Goal: Task Accomplishment & Management: Manage account settings

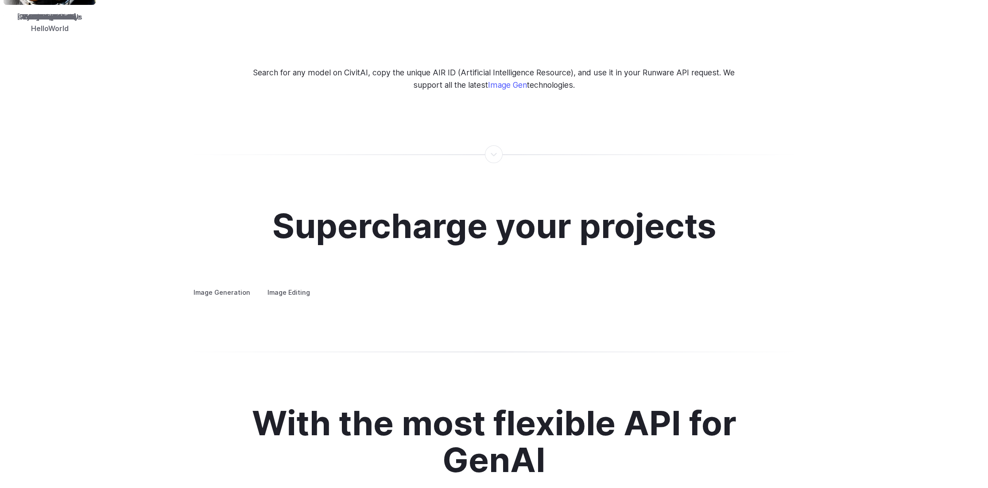
scroll to position [1772, 0]
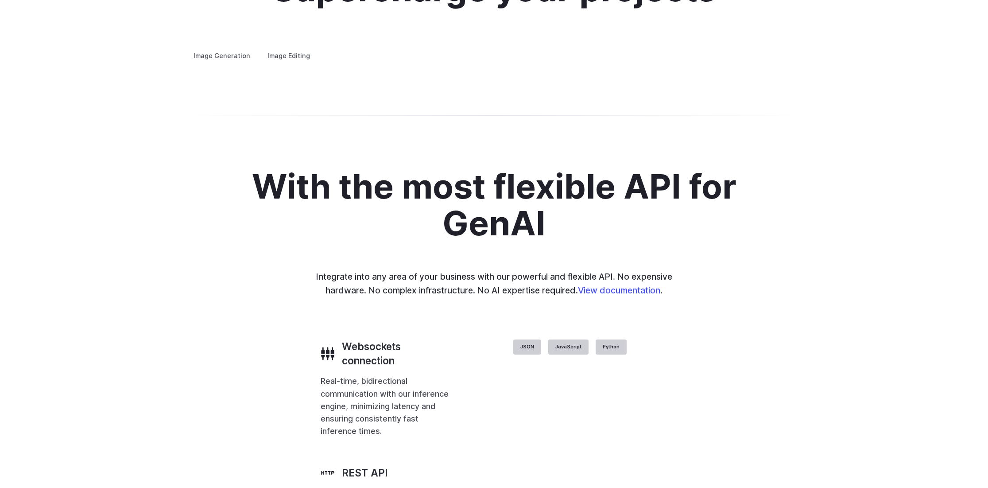
drag, startPoint x: 696, startPoint y: 281, endPoint x: 706, endPoint y: 280, distance: 10.7
click at [0, 0] on div at bounding box center [0, 0] width 0 height 0
click at [0, 0] on button "Go to 3 of 4" at bounding box center [0, 0] width 0 height 0
click at [687, 104] on div "Supercharge your projects Image Generation Image Editing Custom avatars Create …" at bounding box center [494, 16] width 988 height 176
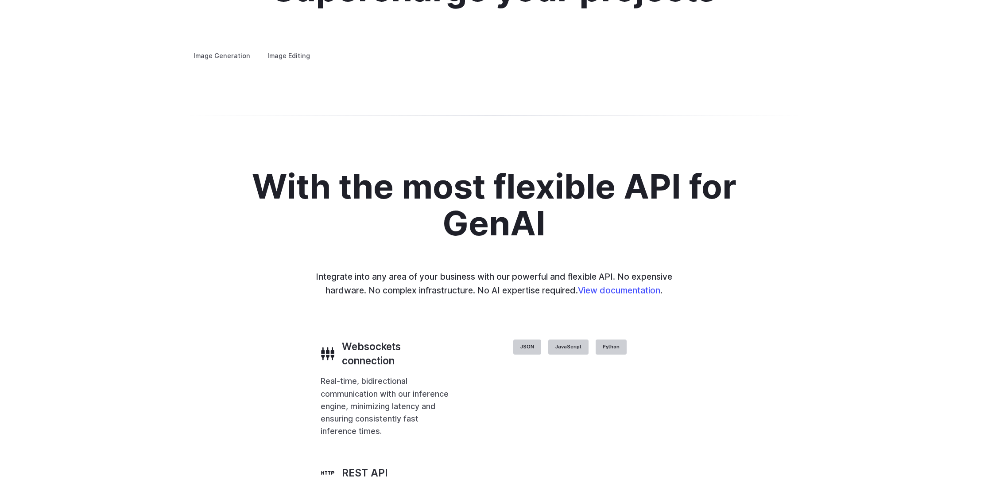
click at [0, 0] on button "Go to 1 of 4" at bounding box center [0, 0] width 0 height 0
click at [688, 104] on div "Supercharge your projects Image Generation Image Editing Custom avatars Create …" at bounding box center [494, 16] width 988 height 176
click at [0, 0] on div at bounding box center [0, 0] width 0 height 0
click at [0, 0] on button "Go to 2 of 4" at bounding box center [0, 0] width 0 height 0
click at [0, 0] on div at bounding box center [0, 0] width 0 height 0
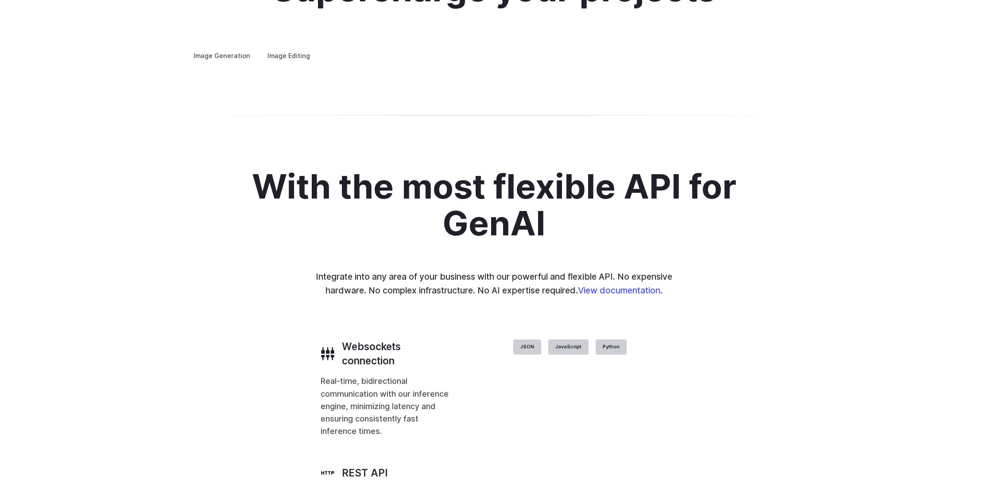
click at [0, 0] on button "Go to 3 of 4" at bounding box center [0, 0] width 0 height 0
click at [0, 0] on button "Go to 4 of 4" at bounding box center [0, 0] width 0 height 0
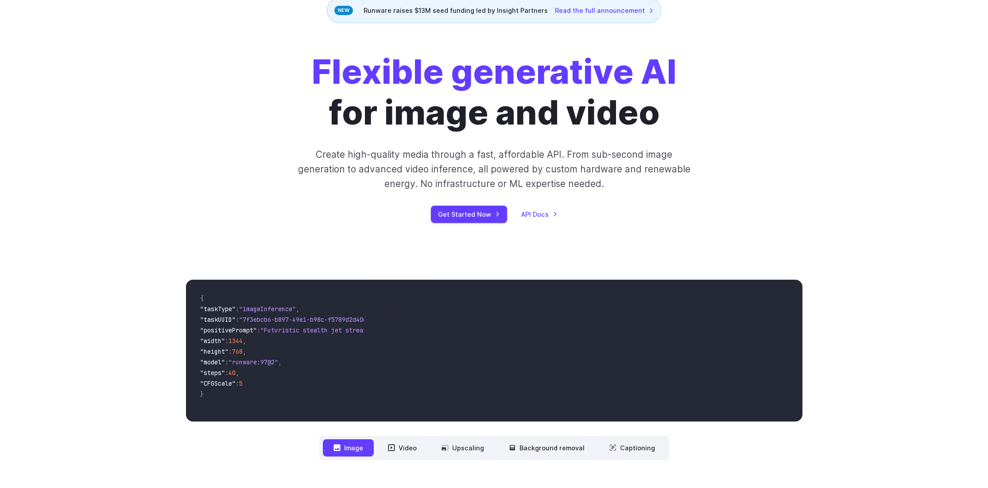
scroll to position [0, 0]
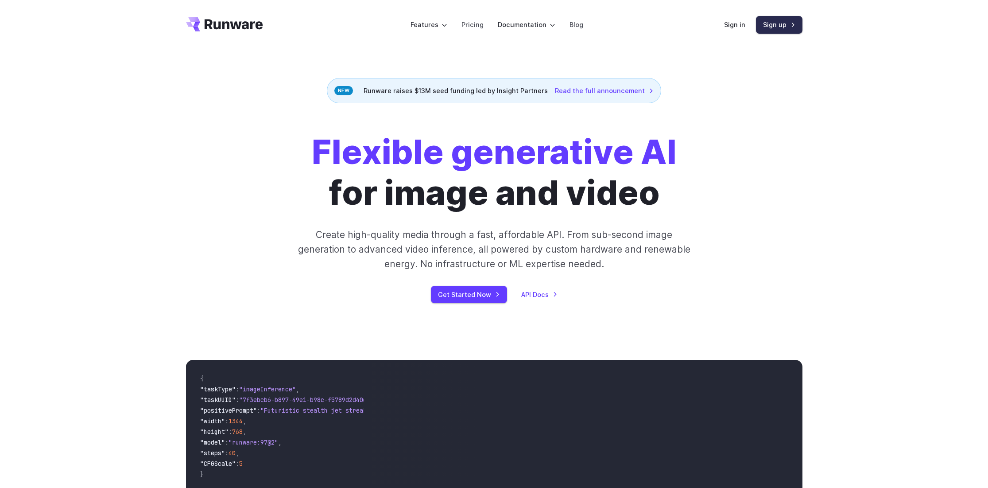
click at [766, 26] on link "Sign up" at bounding box center [779, 24] width 47 height 17
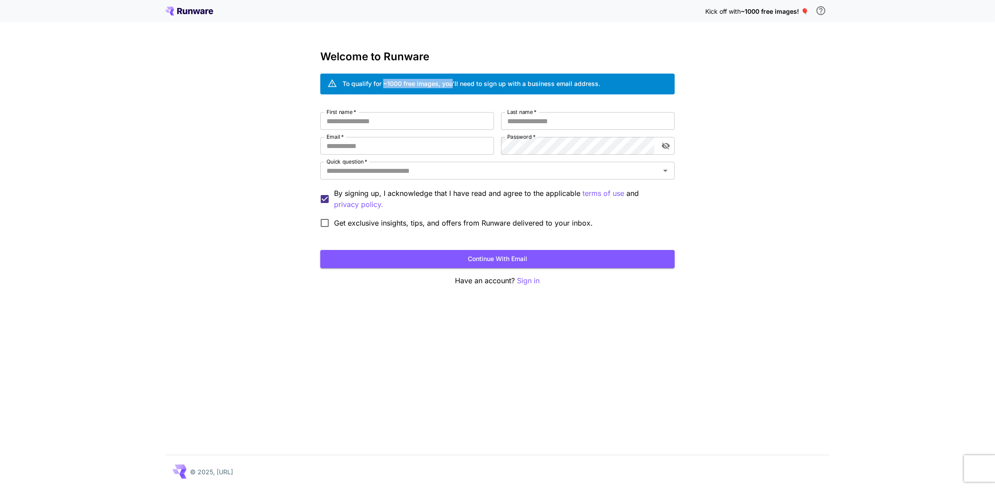
drag, startPoint x: 383, startPoint y: 82, endPoint x: 453, endPoint y: 77, distance: 70.1
click at [453, 77] on div "To qualify for ~1000 free images, you’ll need to sign up with a business email …" at bounding box center [471, 84] width 258 height 16
click at [422, 127] on input "First name   *" at bounding box center [407, 121] width 174 height 18
type input "*"
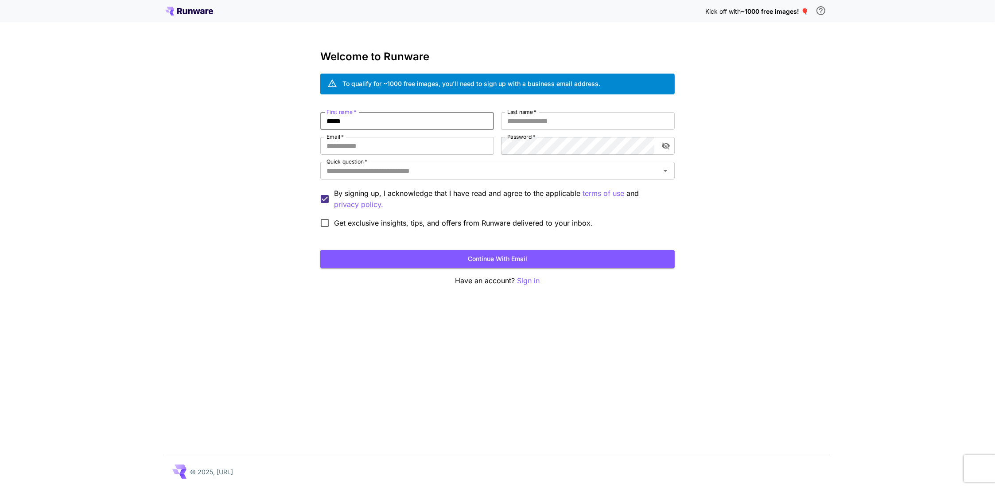
type input "*****"
type input "****"
type input "**********"
click at [716, 210] on div "**********" at bounding box center [497, 244] width 995 height 488
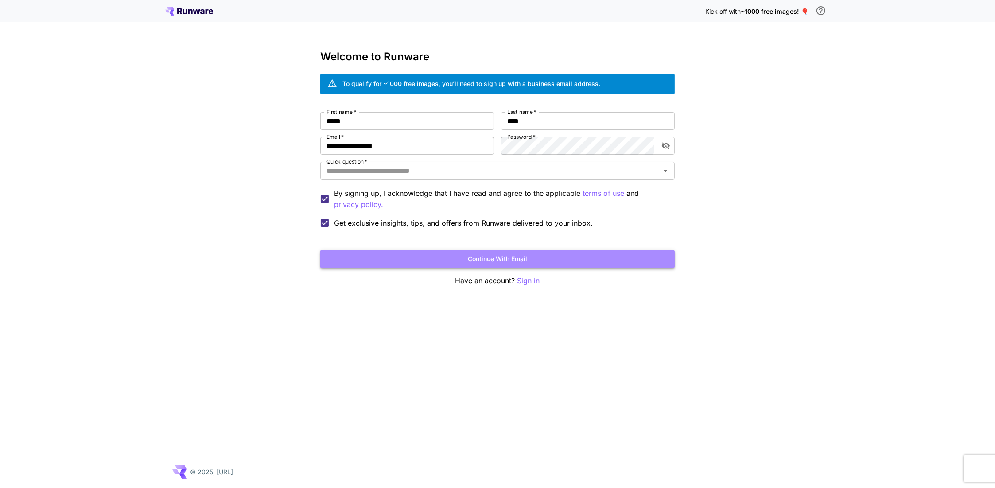
click at [418, 266] on button "Continue with email" at bounding box center [497, 259] width 354 height 18
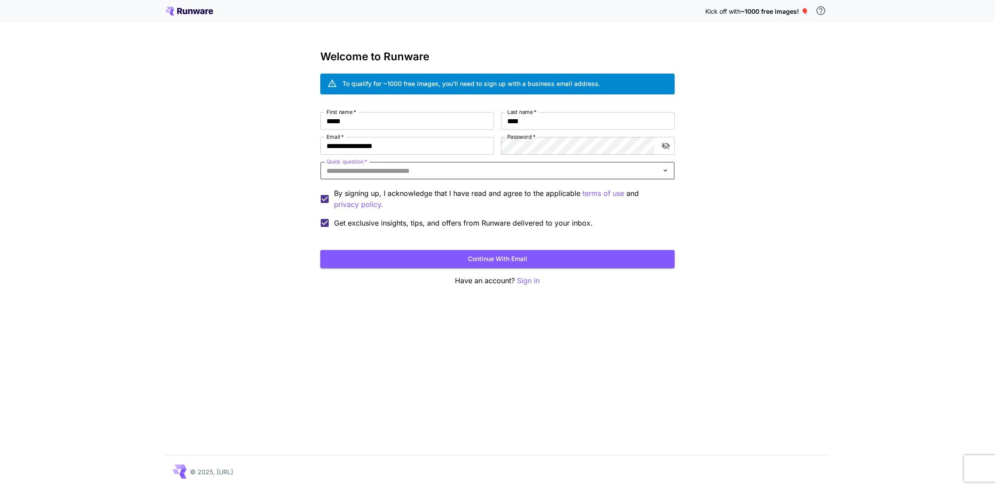
click at [384, 170] on input "Quick question   *" at bounding box center [490, 170] width 334 height 12
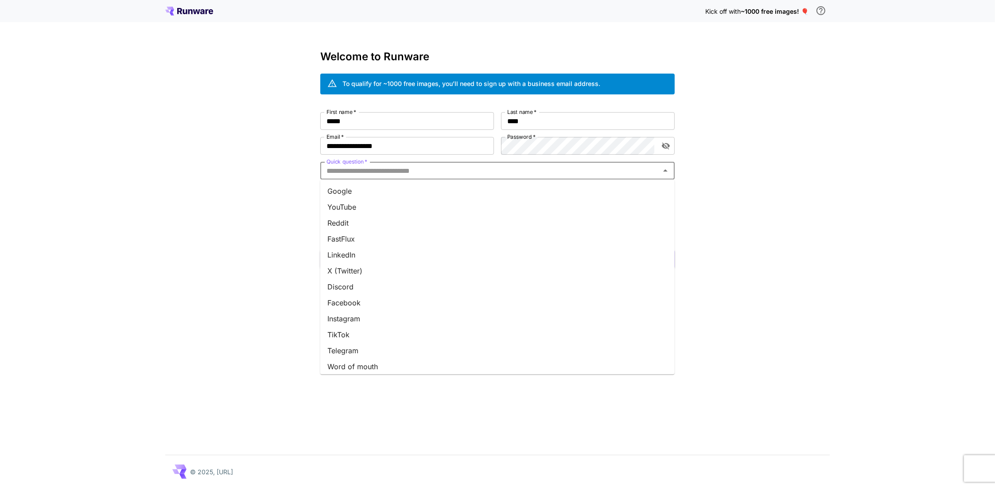
click at [358, 189] on li "Google" at bounding box center [497, 191] width 354 height 16
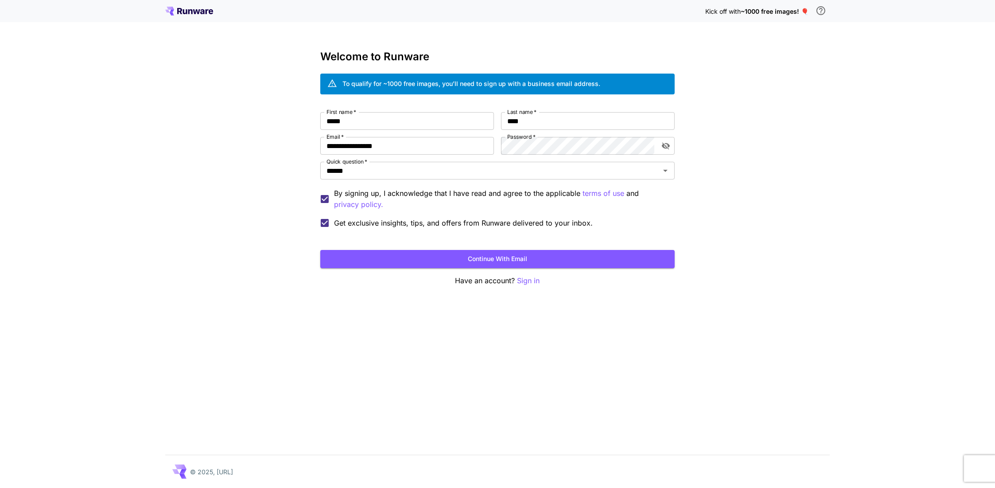
click at [403, 249] on form "**********" at bounding box center [497, 190] width 354 height 156
click at [408, 253] on button "Continue with email" at bounding box center [497, 259] width 354 height 18
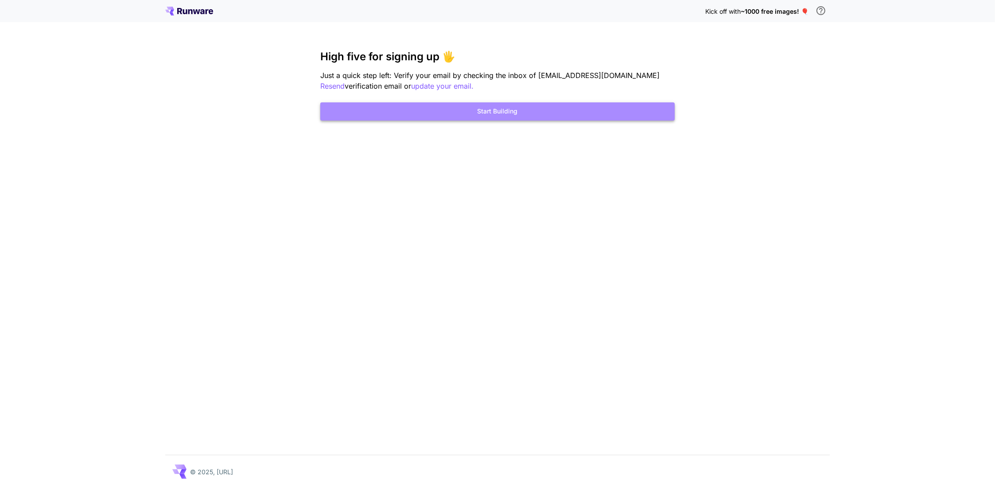
click at [560, 113] on button "Start Building" at bounding box center [497, 111] width 354 height 18
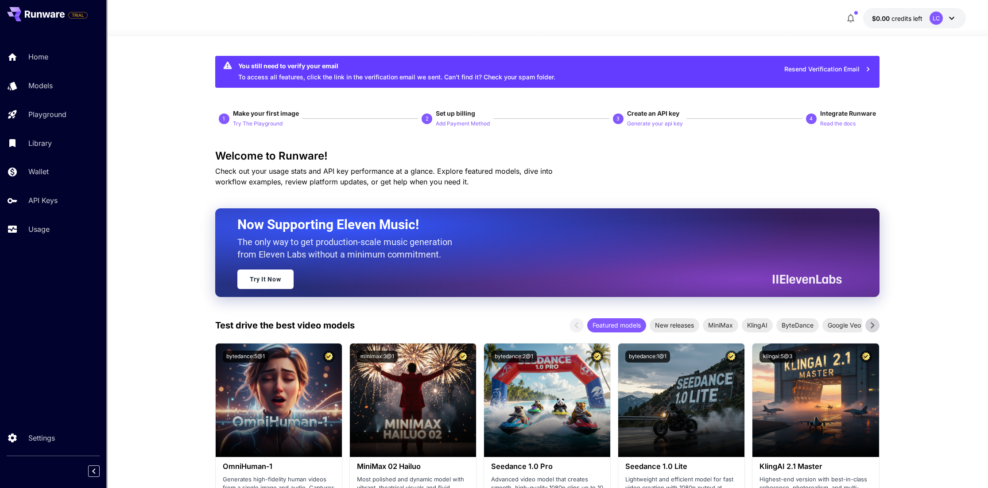
click at [57, 203] on p "API Keys" at bounding box center [44, 200] width 29 height 11
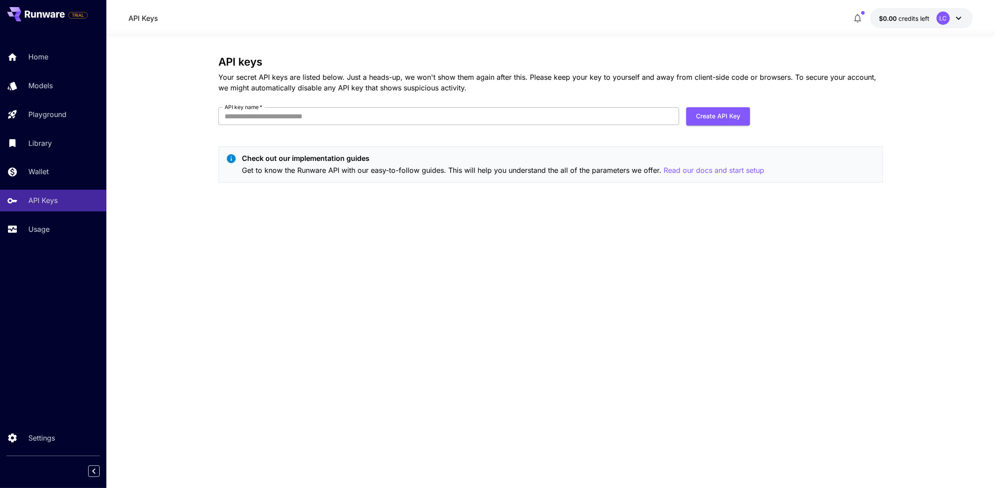
click at [489, 115] on input "API key name   *" at bounding box center [448, 116] width 461 height 18
type input "********"
click at [719, 116] on button "Create API Key" at bounding box center [718, 116] width 64 height 18
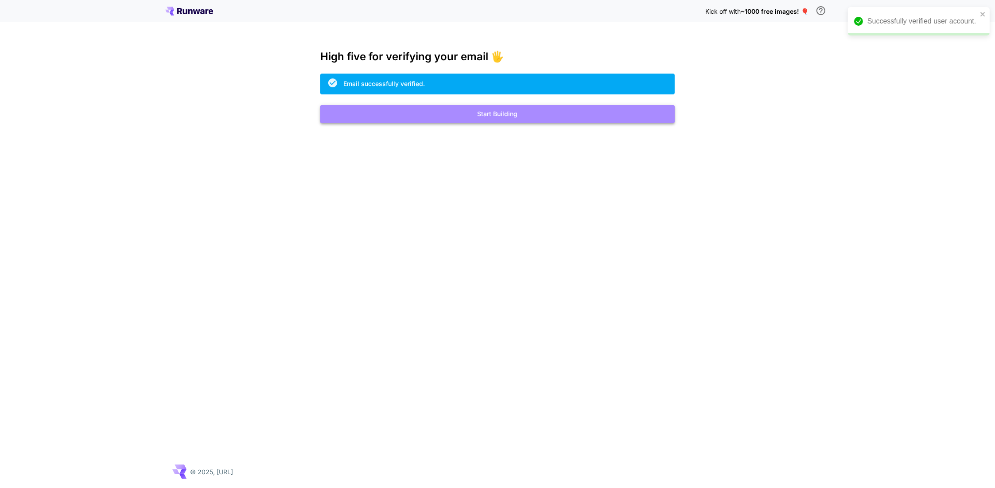
click at [540, 117] on button "Start Building" at bounding box center [497, 114] width 354 height 18
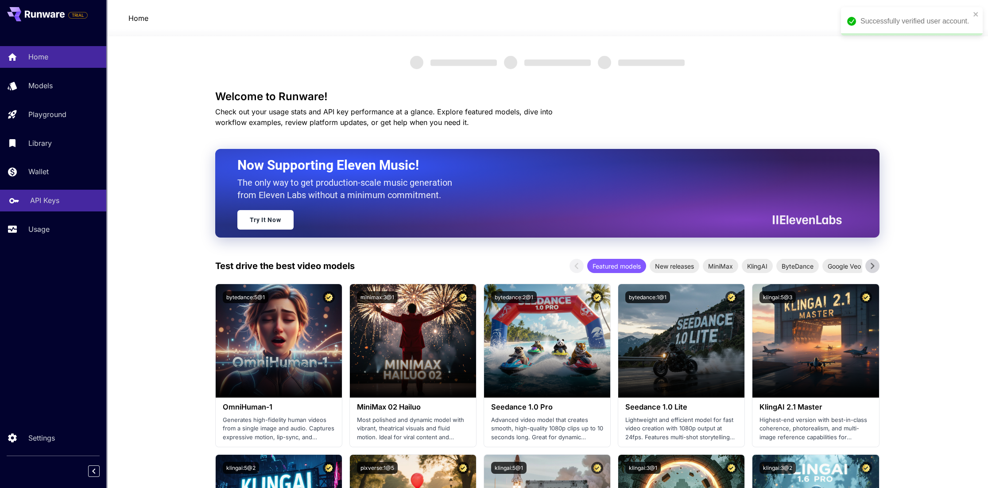
click at [47, 207] on link "API Keys" at bounding box center [53, 201] width 106 height 22
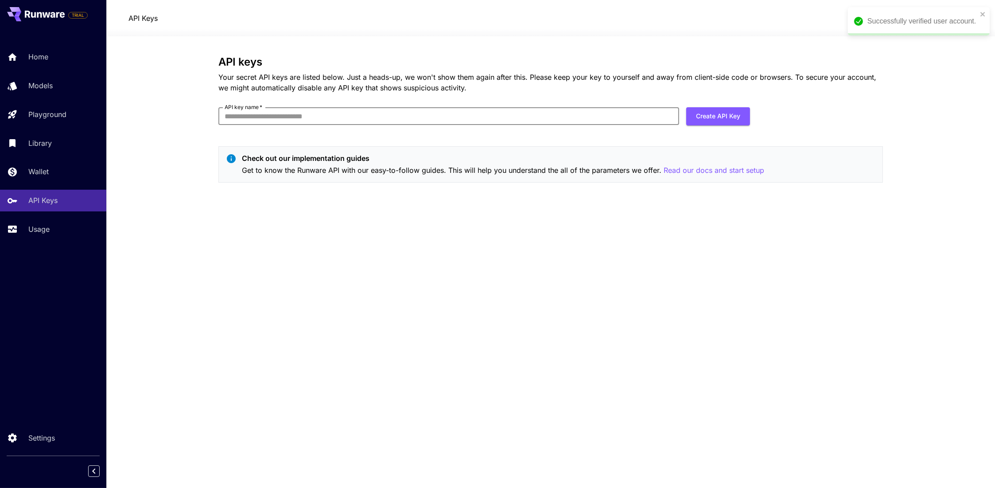
click at [521, 124] on input "API key name   *" at bounding box center [448, 116] width 461 height 18
type input "*"
type input "**********"
click at [726, 111] on button "Create API Key" at bounding box center [718, 116] width 64 height 18
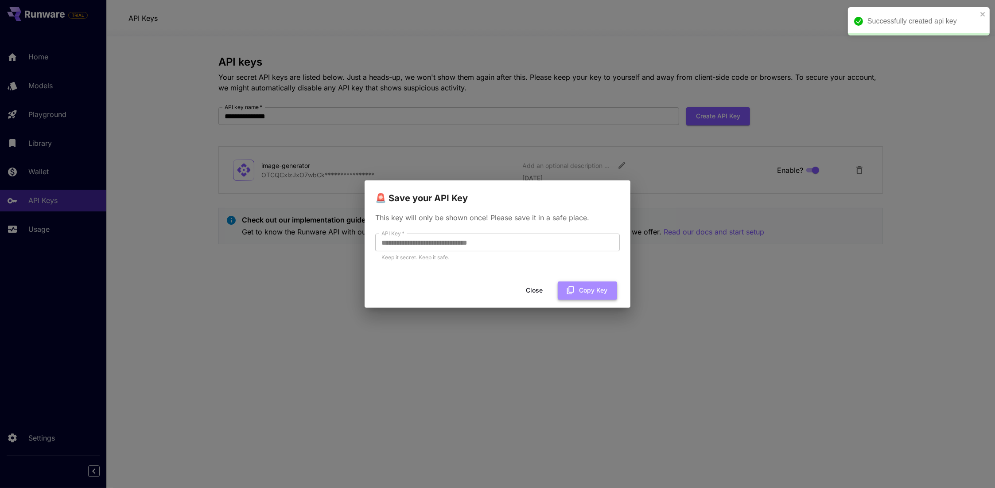
click at [599, 287] on button "Copy Key" at bounding box center [587, 290] width 59 height 18
click at [589, 289] on button "Copy Key" at bounding box center [587, 290] width 59 height 18
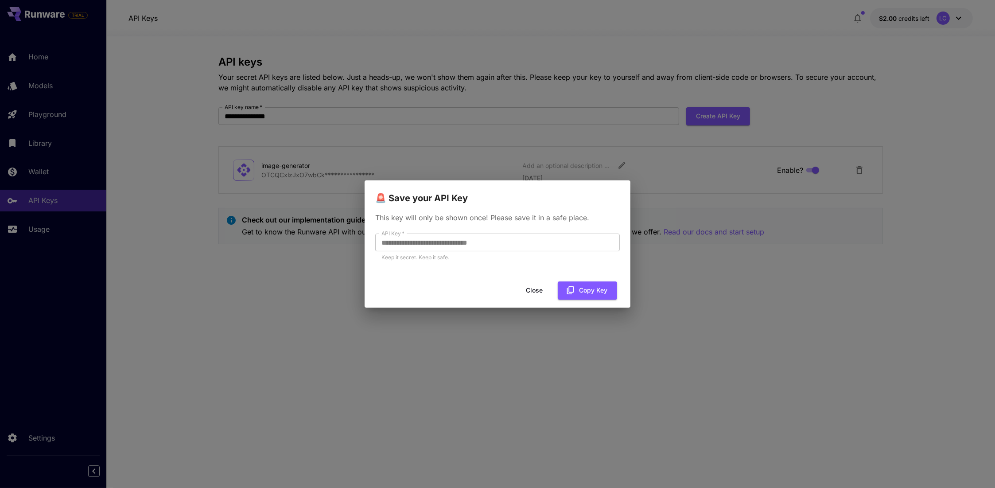
click at [517, 287] on button "Close" at bounding box center [534, 290] width 40 height 18
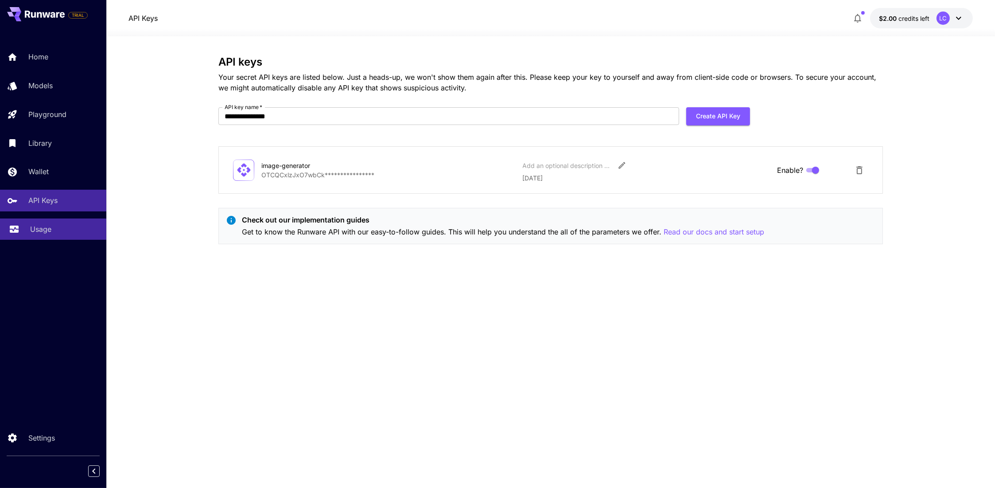
click at [43, 237] on link "Usage" at bounding box center [53, 229] width 106 height 22
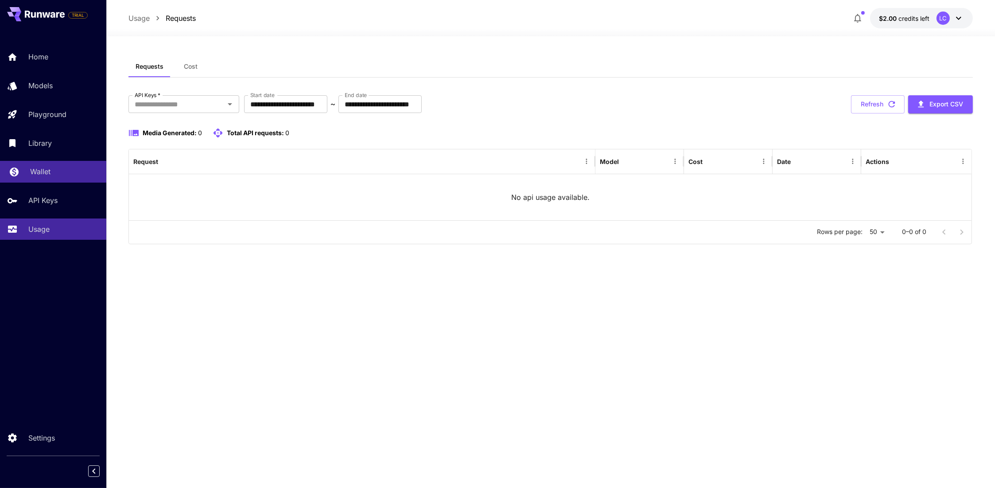
click at [58, 177] on div "Wallet" at bounding box center [64, 171] width 69 height 11
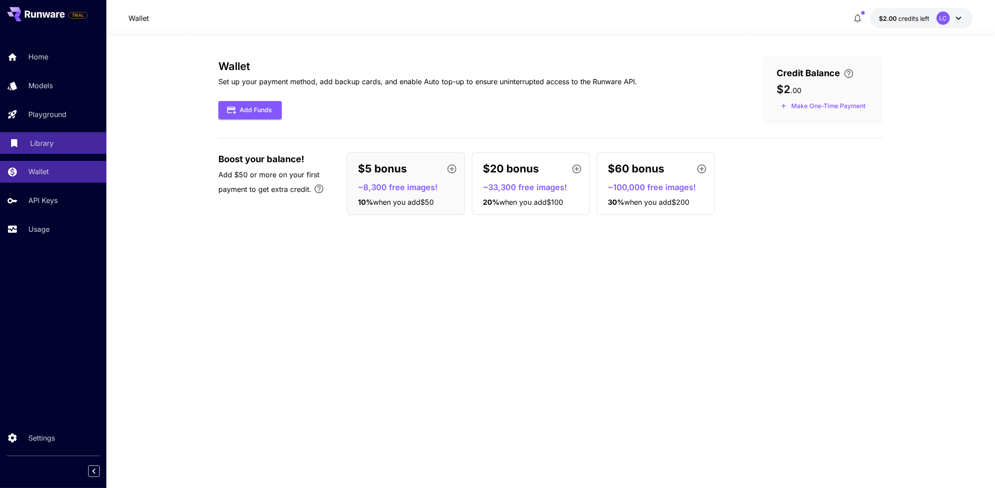
click at [61, 141] on div "Library" at bounding box center [64, 143] width 69 height 11
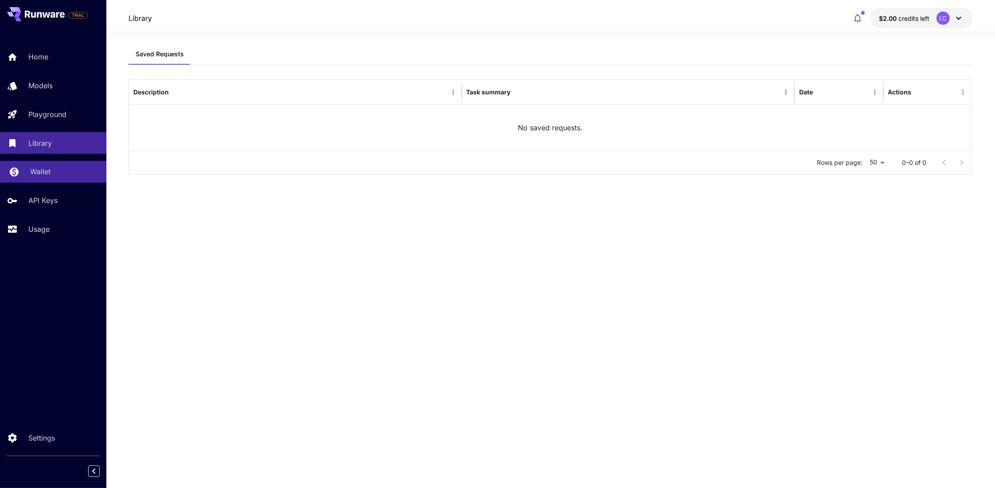
click at [62, 176] on div "Wallet" at bounding box center [64, 171] width 69 height 11
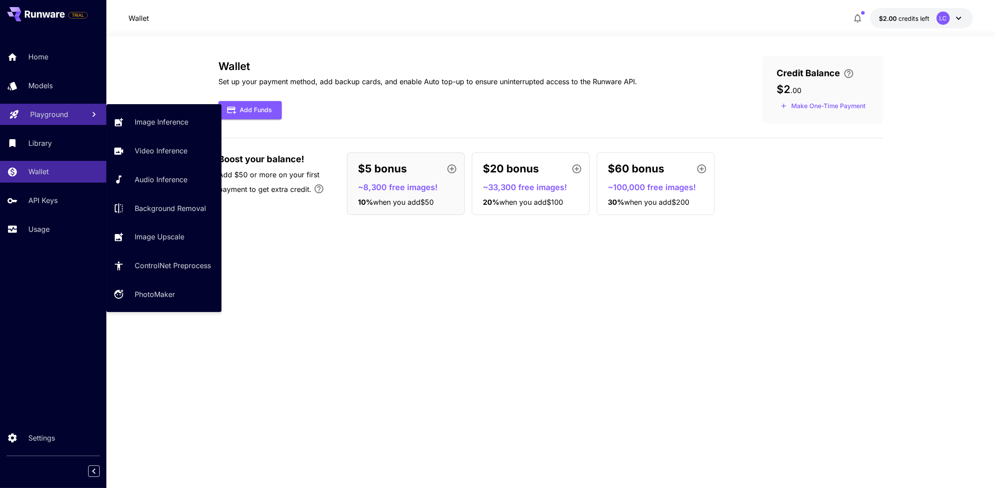
click at [58, 109] on p "Playground" at bounding box center [49, 114] width 38 height 11
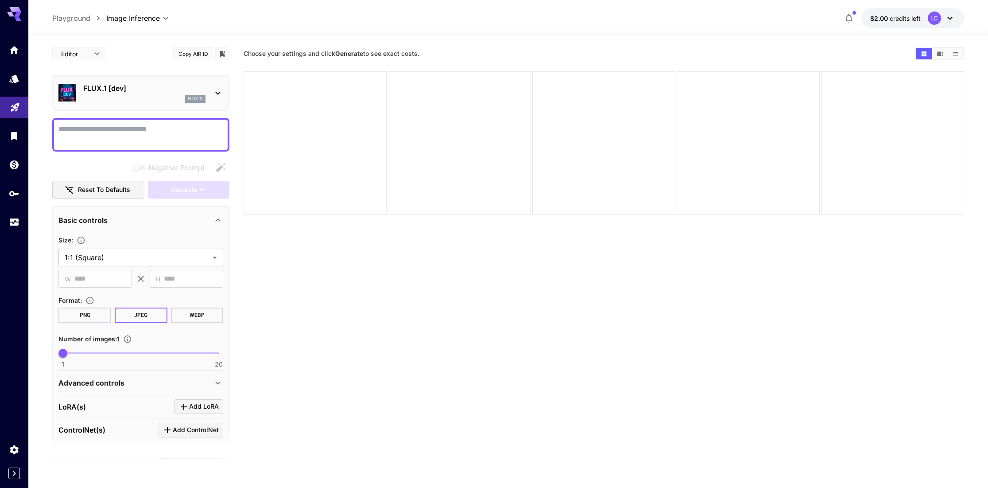
click at [220, 92] on icon at bounding box center [218, 93] width 5 height 3
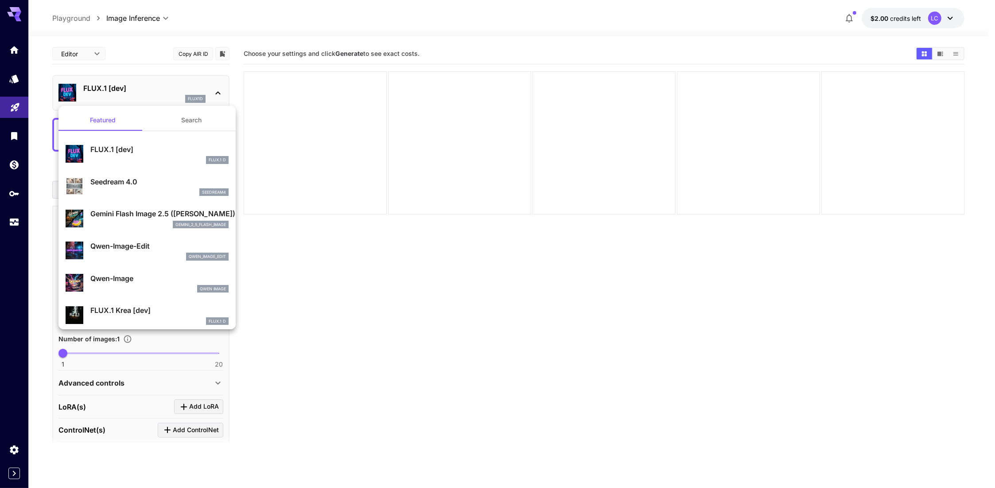
click at [12, 81] on div at bounding box center [497, 244] width 995 height 488
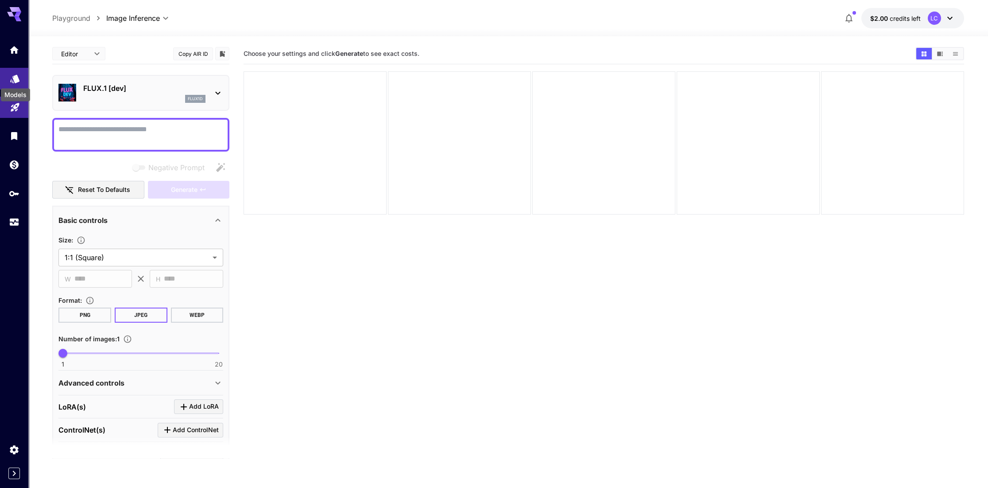
click at [16, 76] on icon "Models" at bounding box center [14, 76] width 9 height 8
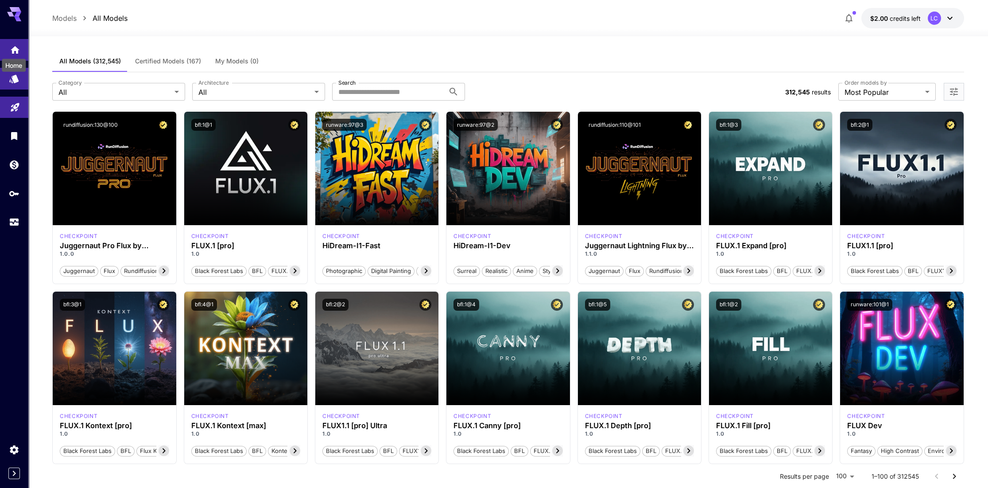
click at [17, 47] on icon "Home" at bounding box center [15, 47] width 9 height 8
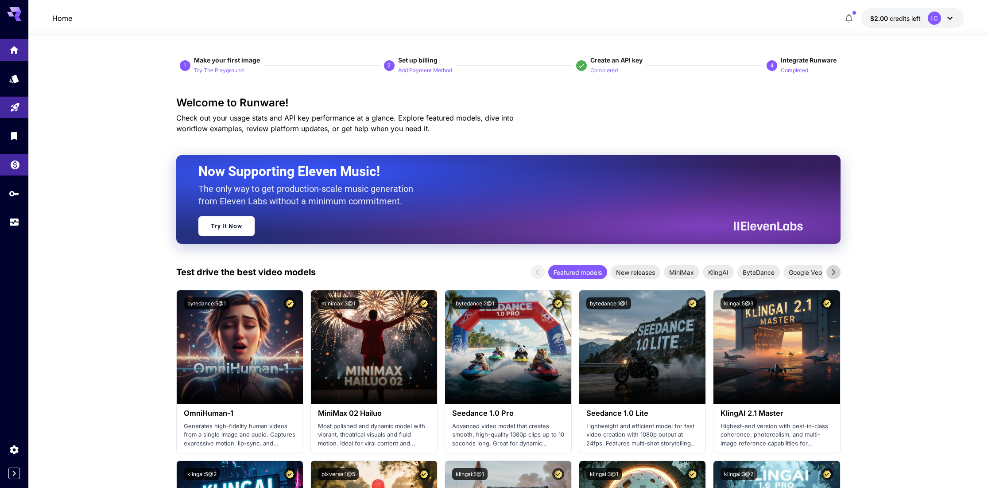
click at [16, 157] on link at bounding box center [14, 165] width 28 height 22
